Goal: Task Accomplishment & Management: Manage account settings

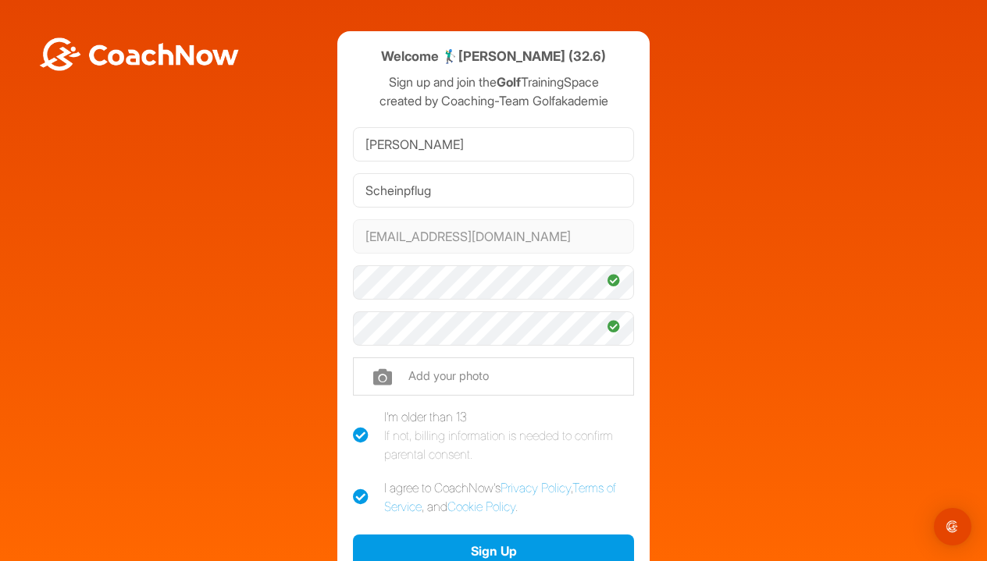
scroll to position [78, 0]
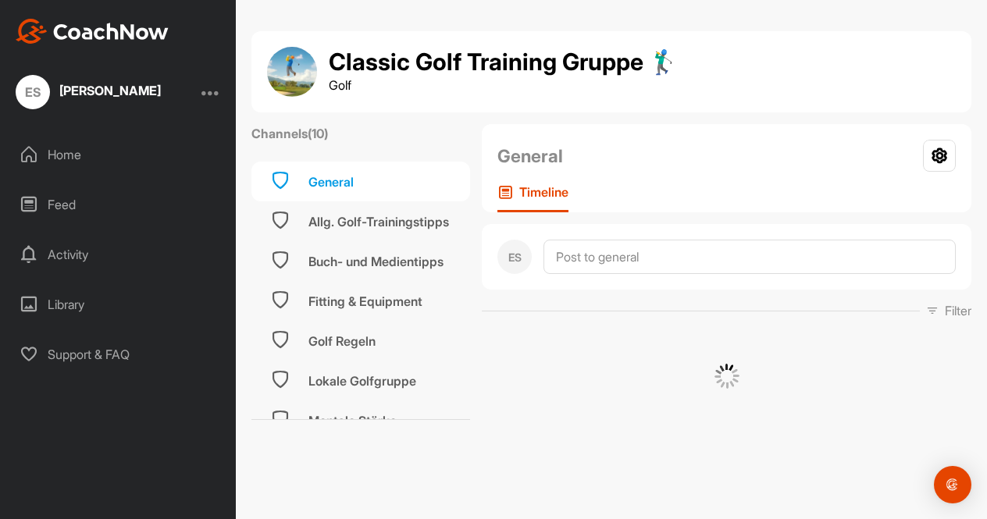
click at [66, 166] on div "Home" at bounding box center [119, 154] width 220 height 39
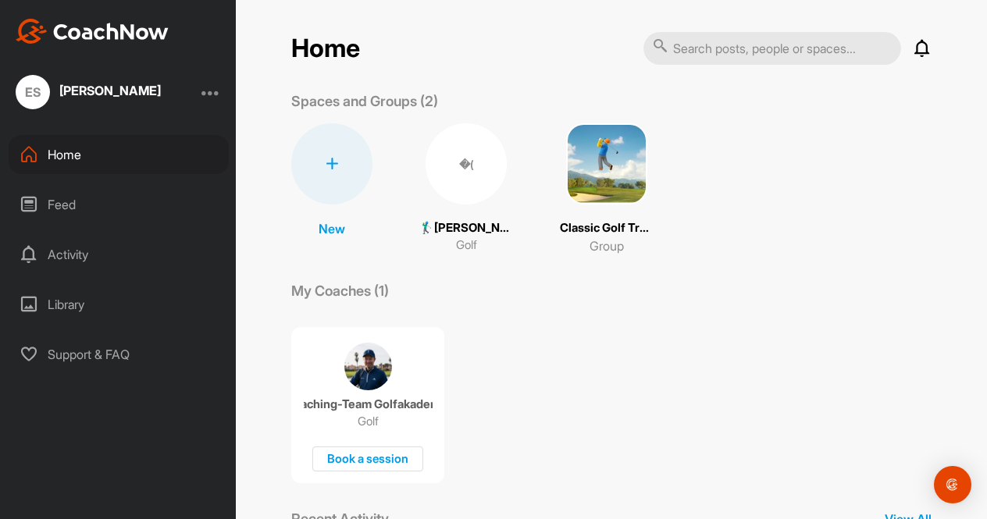
click at [209, 93] on div at bounding box center [210, 92] width 19 height 19
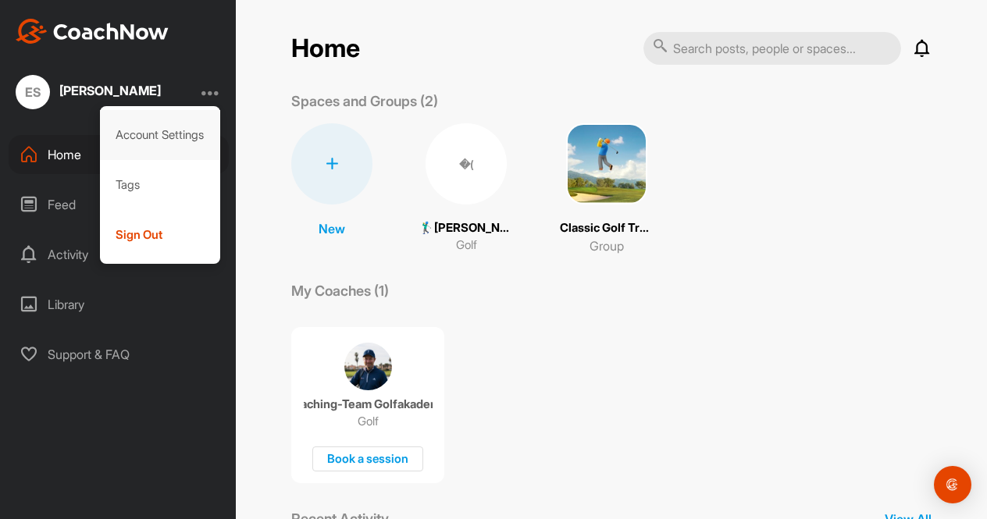
click at [193, 144] on div "Account Settings" at bounding box center [160, 135] width 121 height 50
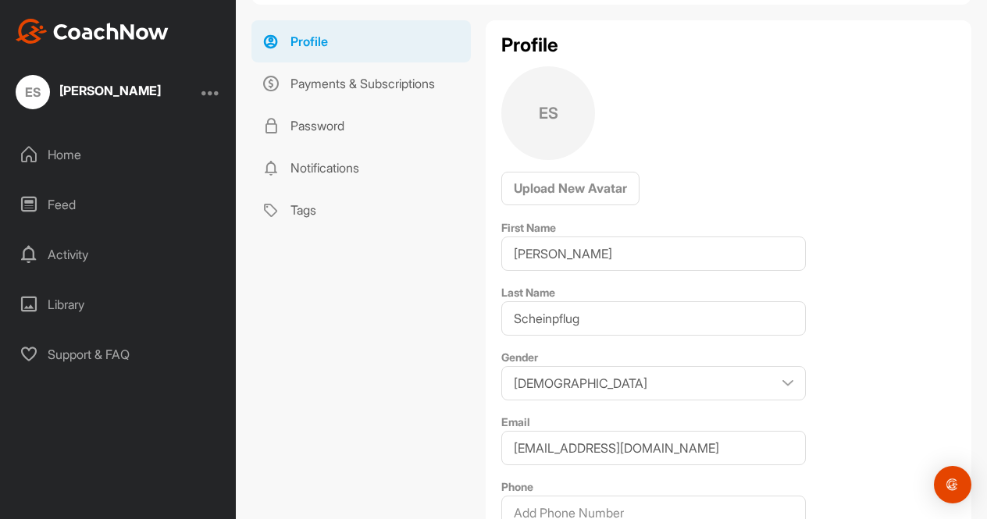
scroll to position [96, 0]
select select "Female"
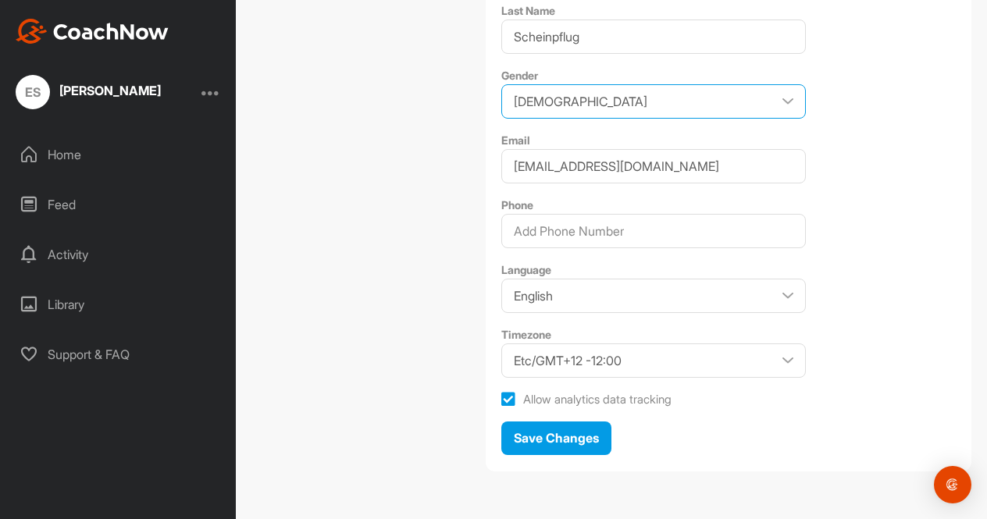
scroll to position [0, 0]
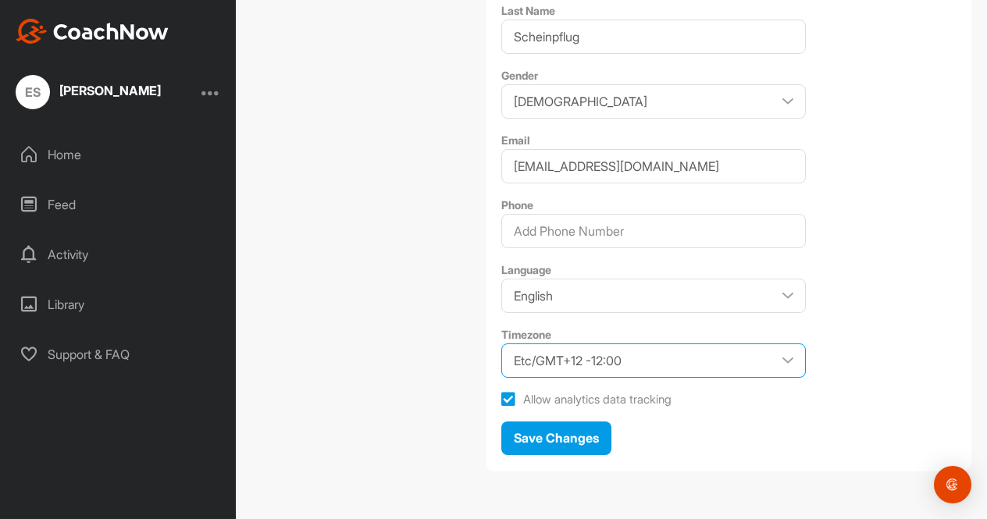
select select "Europe/Berlin +02:00"
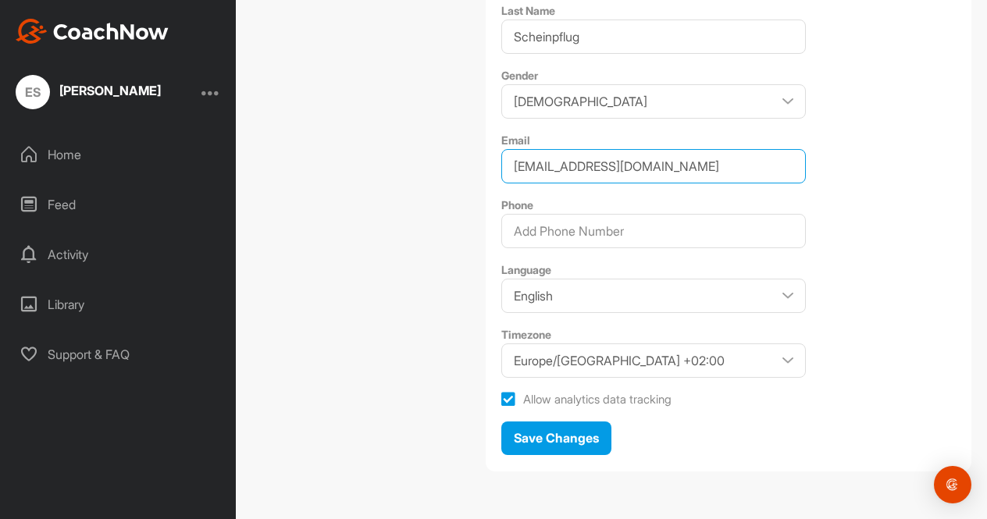
drag, startPoint x: 656, startPoint y: 179, endPoint x: 492, endPoint y: 169, distance: 164.2
click at [492, 170] on div "Profile ES Upload New Avatar First Name Evelyn Last Name Scheinpflug Gender Mal…" at bounding box center [729, 104] width 486 height 733
paste input "evelyn.scheinpflug@gmx"
type input "evelyn.scheinpflug@gmx.de"
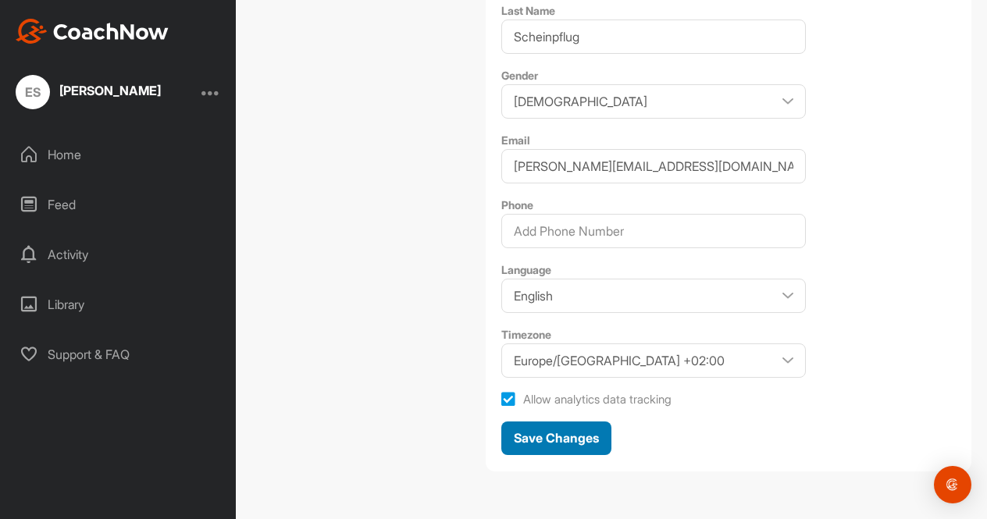
click at [593, 438] on span "Save Changes" at bounding box center [556, 438] width 85 height 16
click at [213, 97] on div at bounding box center [210, 92] width 19 height 19
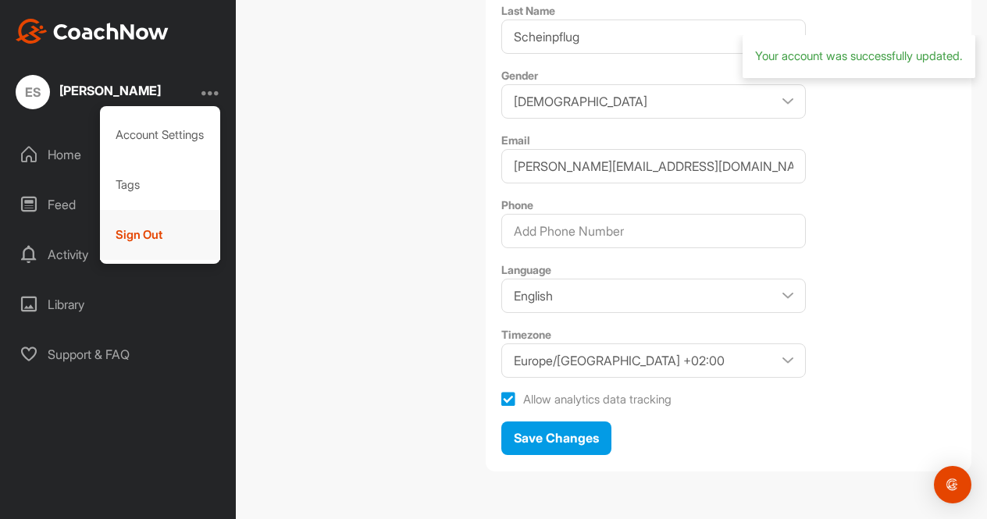
click at [205, 243] on div "Sign Out" at bounding box center [160, 235] width 121 height 50
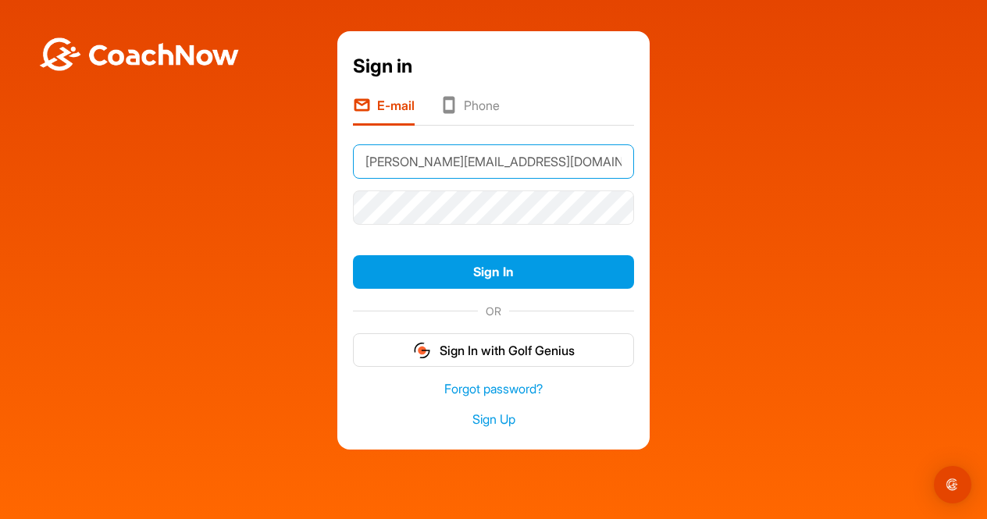
type input "evelyn.scheinpflug@gmx.de"
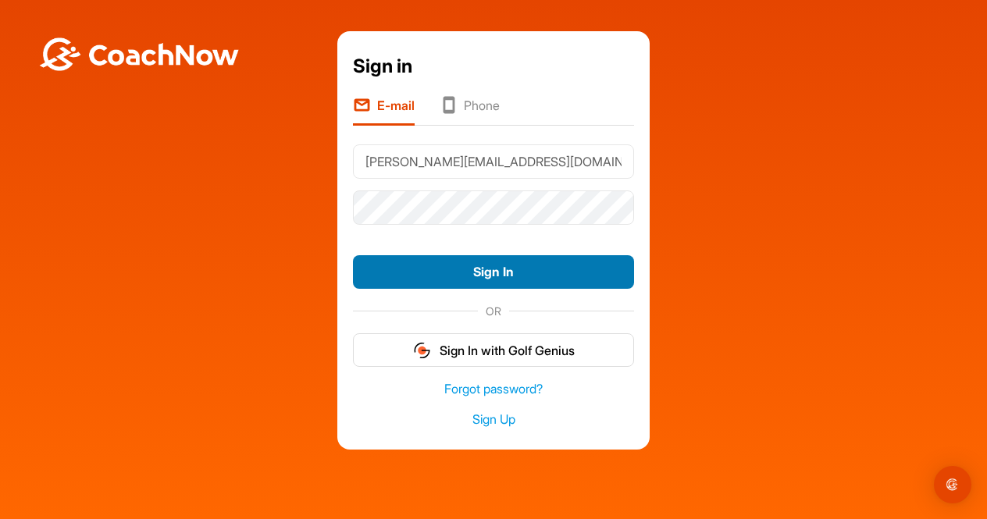
click at [481, 279] on button "Sign In" at bounding box center [493, 272] width 281 height 34
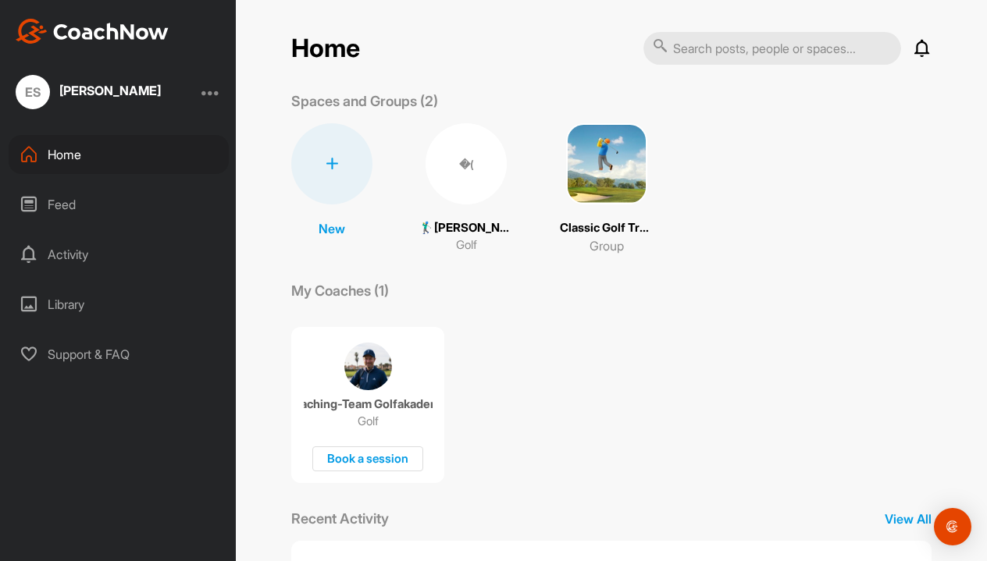
click at [211, 92] on div at bounding box center [210, 92] width 19 height 19
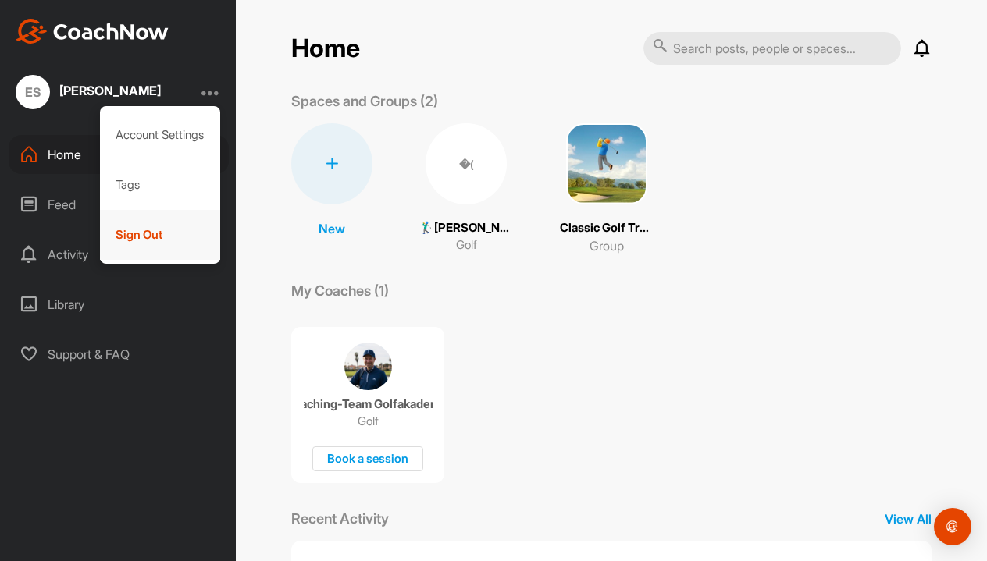
click at [183, 243] on div "Sign Out" at bounding box center [160, 235] width 121 height 50
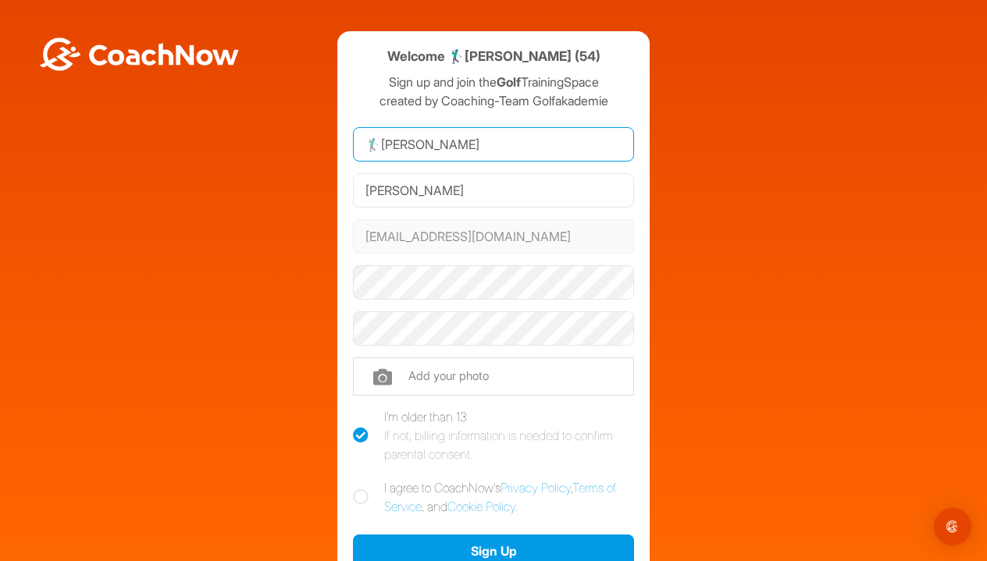
click at [379, 153] on input "🏌‍♂[PERSON_NAME]" at bounding box center [493, 144] width 281 height 34
drag, startPoint x: 379, startPoint y: 147, endPoint x: 353, endPoint y: 147, distance: 26.5
click at [357, 147] on input "🏌‍♂[PERSON_NAME]" at bounding box center [493, 144] width 281 height 34
type input "[PERSON_NAME]"
click at [365, 496] on icon at bounding box center [361, 497] width 16 height 16
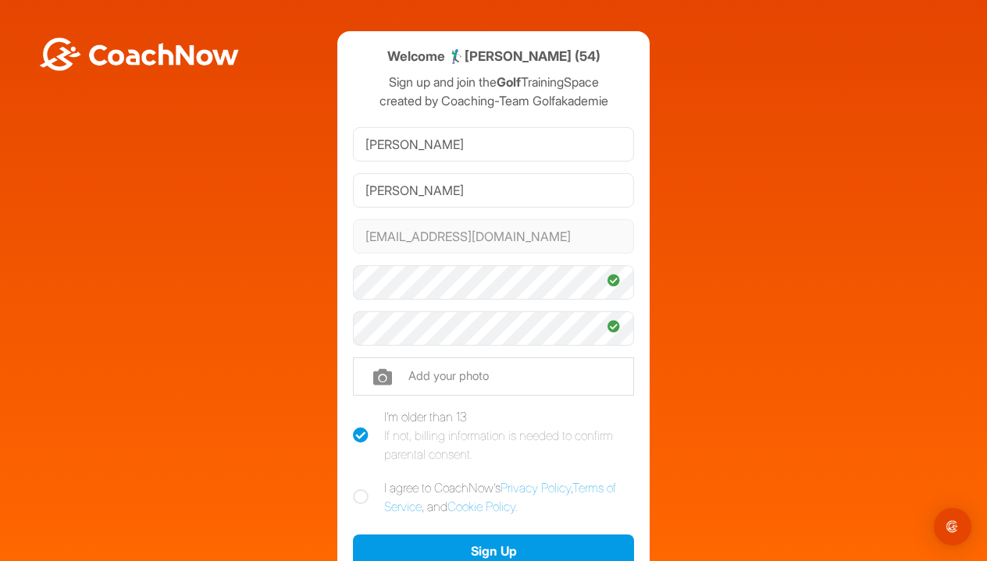
click at [363, 489] on input "I agree to CoachNow's Privacy Policy , Terms of Service , and Cookie Policy ." at bounding box center [358, 484] width 10 height 10
checkbox input "true"
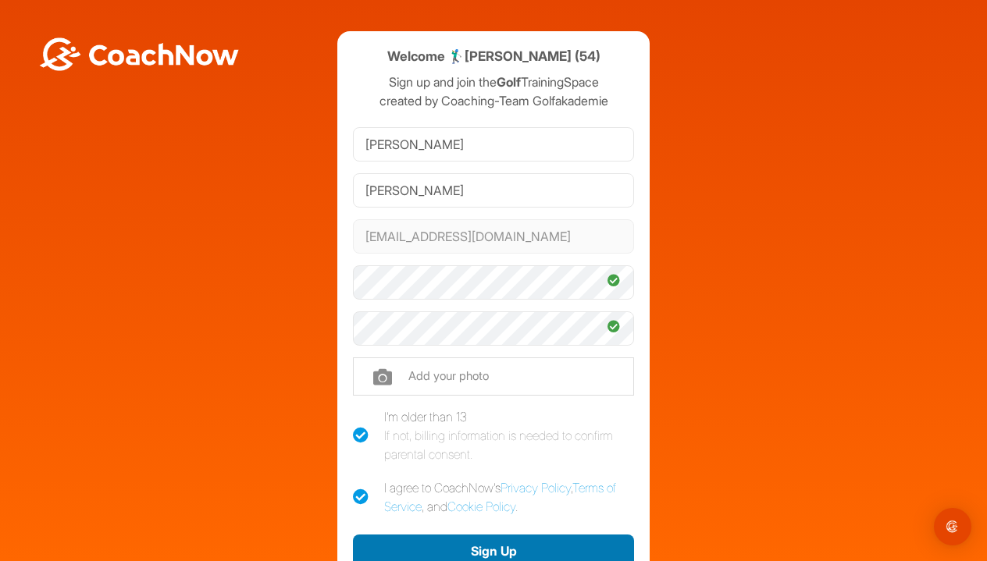
click at [418, 554] on button "Sign Up" at bounding box center [493, 552] width 281 height 34
